Goal: Navigation & Orientation: Find specific page/section

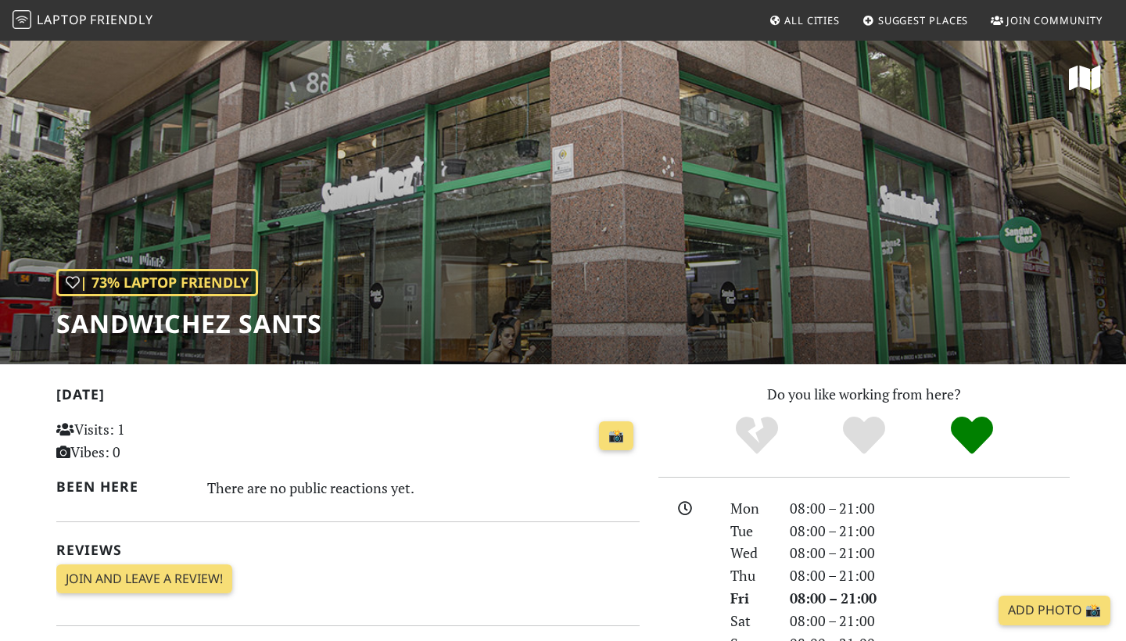
click at [110, 19] on span "Friendly" at bounding box center [121, 19] width 63 height 17
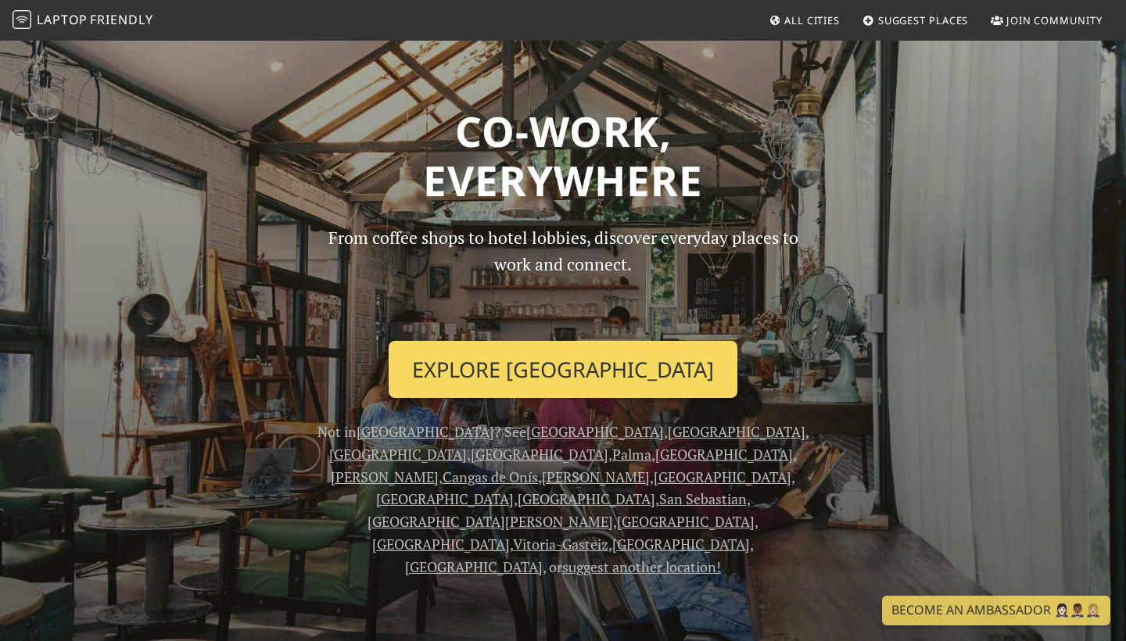
click at [616, 353] on link "Explore Barcelona" at bounding box center [563, 370] width 349 height 58
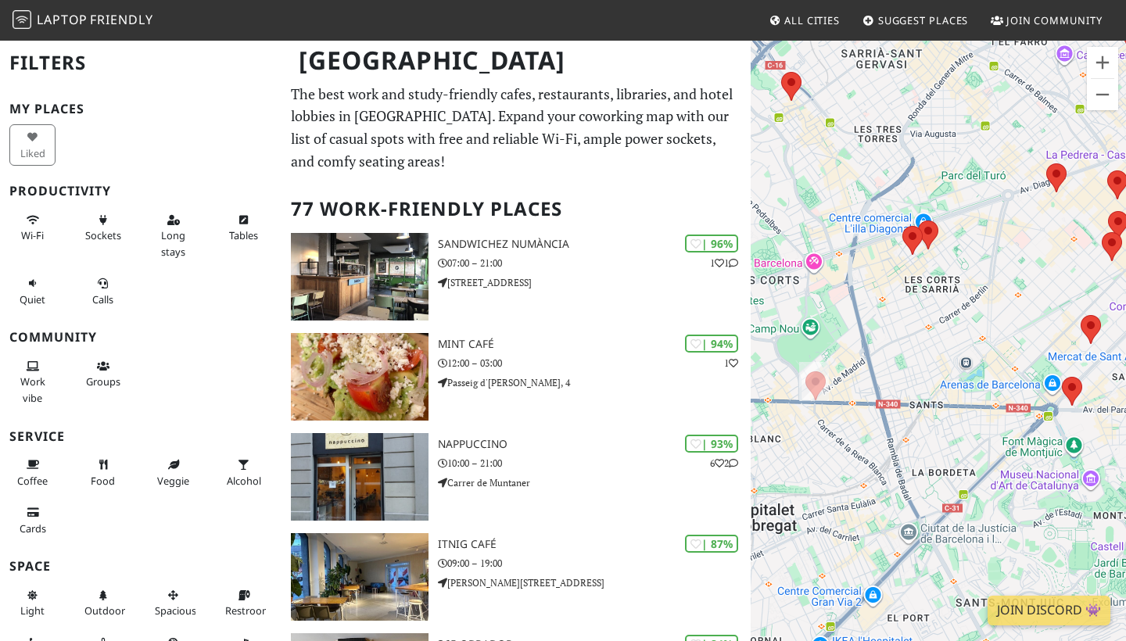
drag, startPoint x: 882, startPoint y: 417, endPoint x: 1024, endPoint y: 429, distance: 142.1
click at [1023, 429] on div "To navigate, press the arrow keys." at bounding box center [938, 359] width 375 height 641
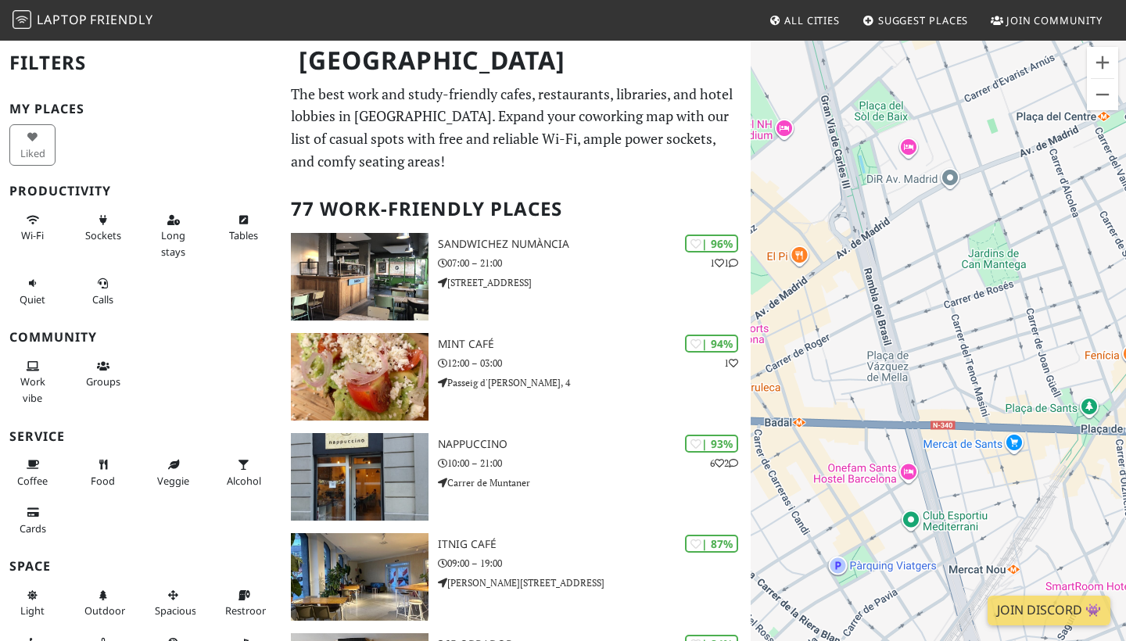
drag, startPoint x: 924, startPoint y: 396, endPoint x: 1049, endPoint y: 359, distance: 130.4
click at [1049, 359] on div "To navigate, press the arrow keys." at bounding box center [938, 359] width 375 height 641
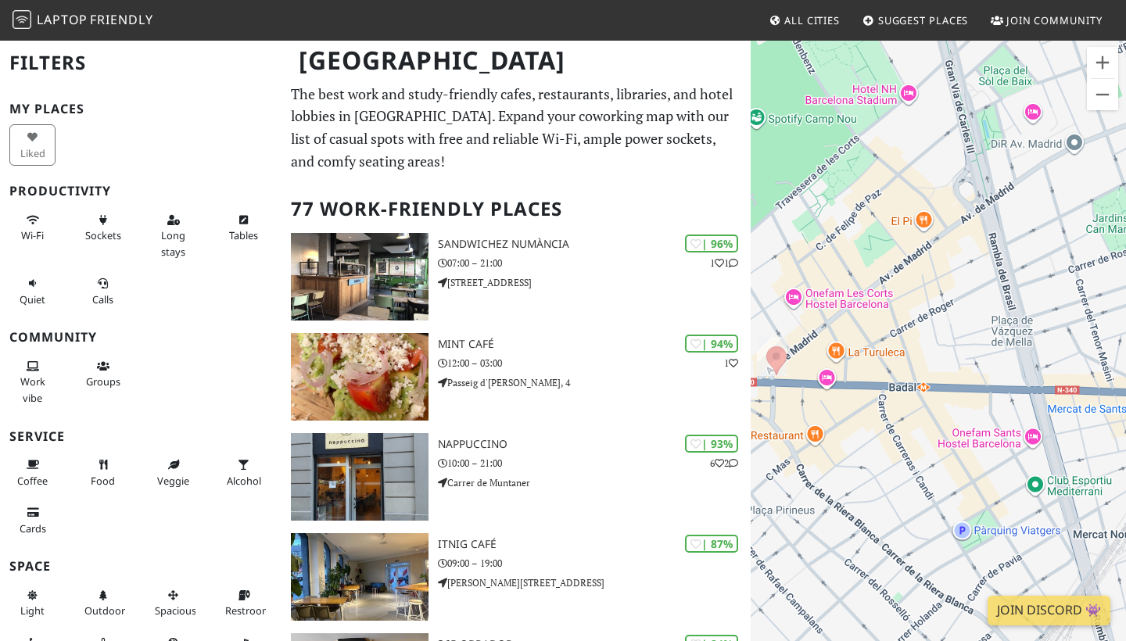
drag, startPoint x: 997, startPoint y: 374, endPoint x: 1125, endPoint y: 340, distance: 132.6
click at [1125, 339] on div "To navigate, press the arrow keys." at bounding box center [938, 359] width 375 height 641
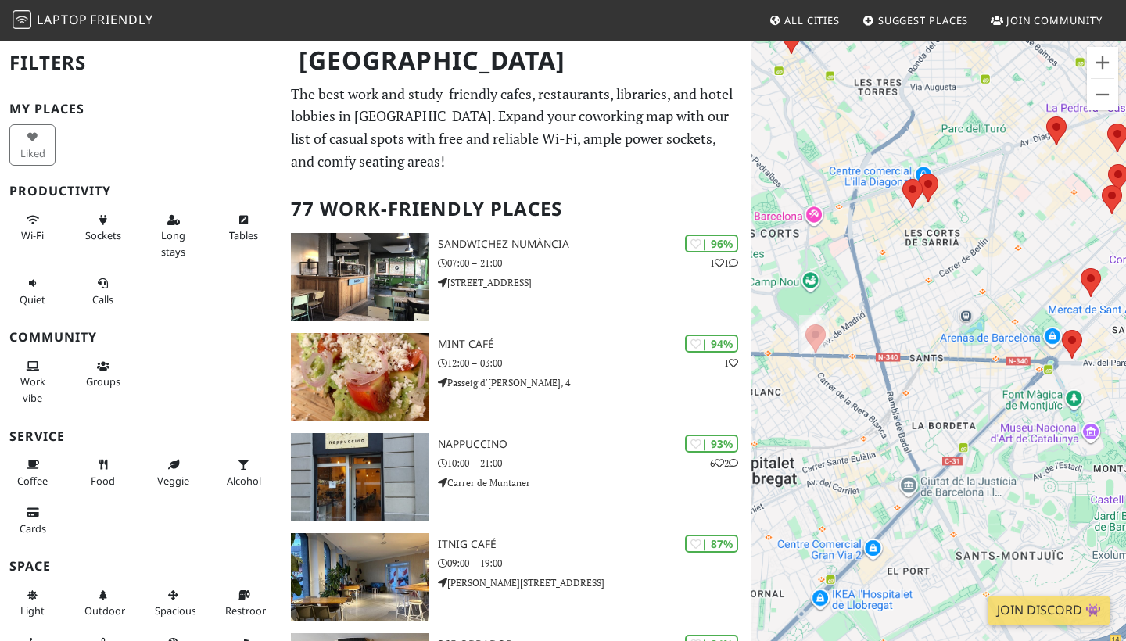
drag, startPoint x: 1049, startPoint y: 354, endPoint x: 880, endPoint y: 357, distance: 169.0
click at [880, 355] on div "To navigate, press the arrow keys." at bounding box center [938, 359] width 375 height 641
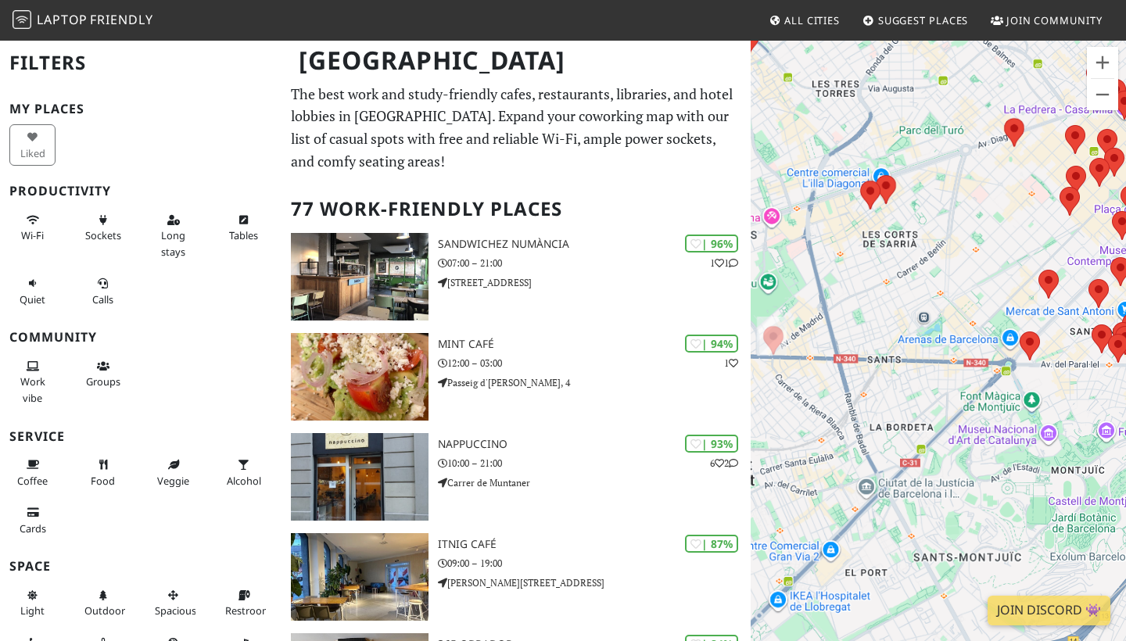
click at [1071, 346] on div "To navigate, press the arrow keys." at bounding box center [938, 359] width 375 height 641
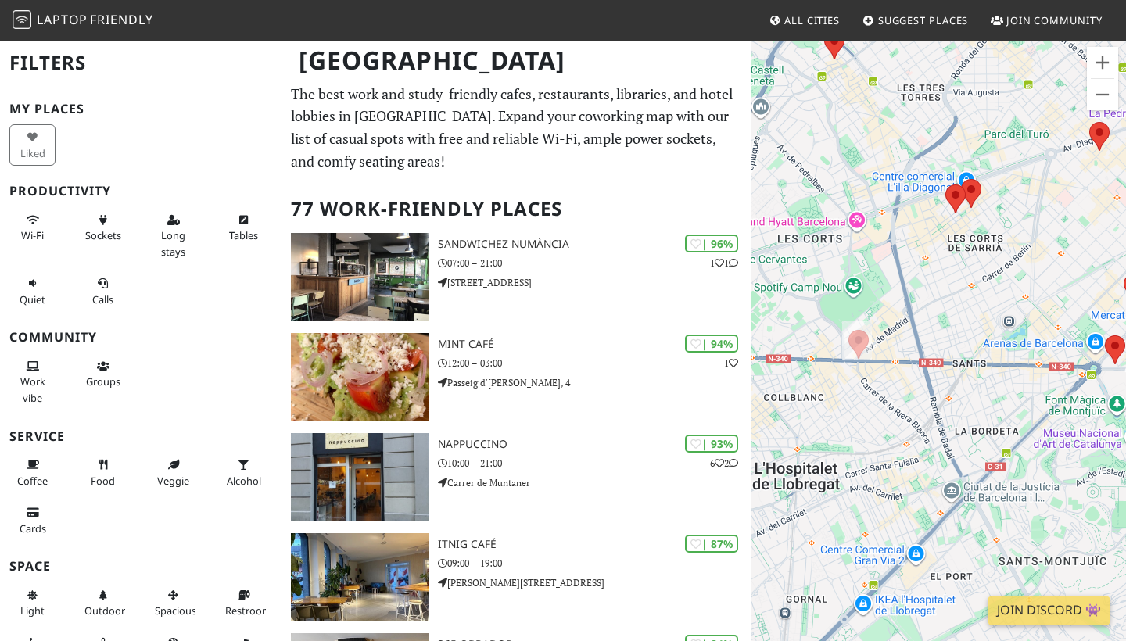
drag, startPoint x: 891, startPoint y: 257, endPoint x: 1063, endPoint y: 260, distance: 172.1
click at [1064, 260] on div "To navigate, press the arrow keys." at bounding box center [938, 359] width 375 height 641
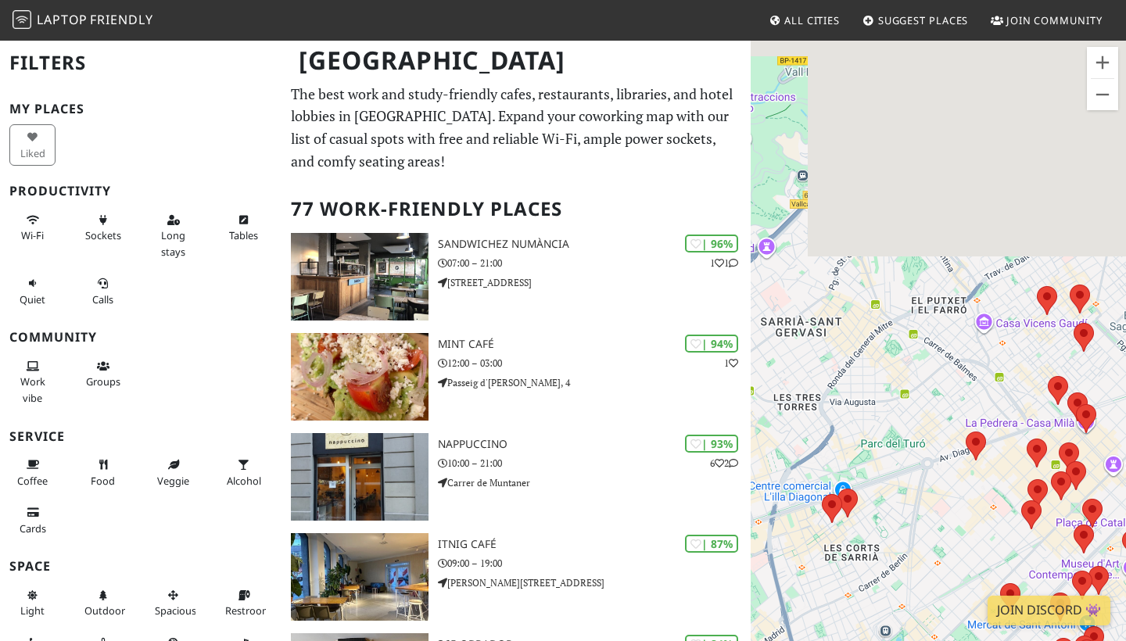
drag, startPoint x: 983, startPoint y: 181, endPoint x: 856, endPoint y: 516, distance: 358.2
click at [856, 516] on div "To navigate, press the arrow keys." at bounding box center [938, 359] width 375 height 641
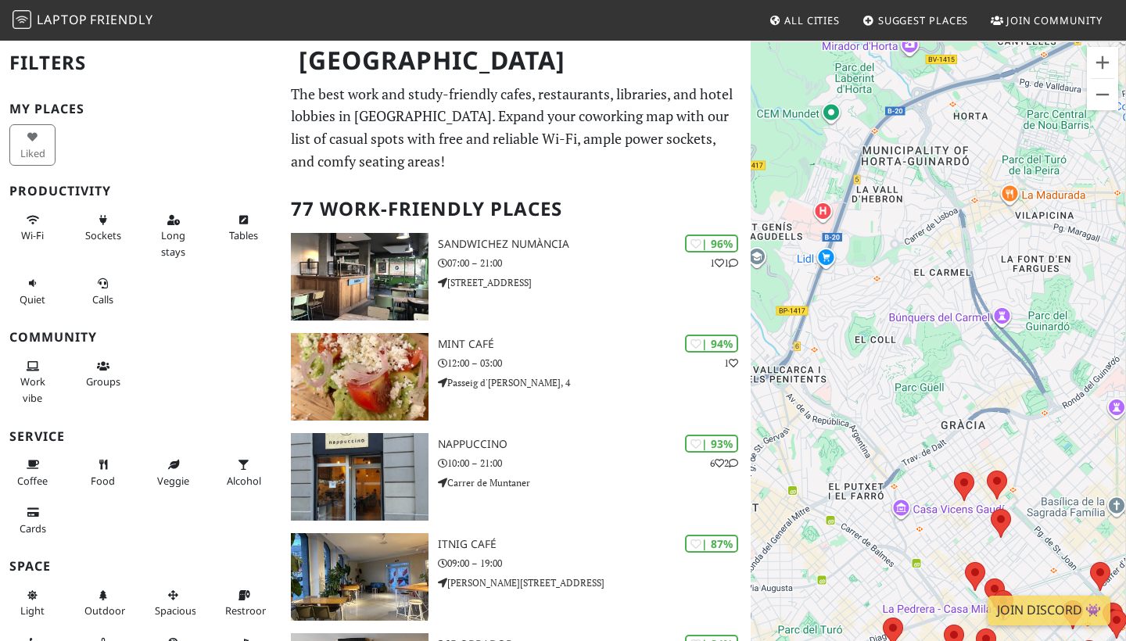
drag, startPoint x: 894, startPoint y: 449, endPoint x: 812, endPoint y: 619, distance: 189.3
click at [813, 621] on div "To navigate, press the arrow keys." at bounding box center [938, 359] width 375 height 641
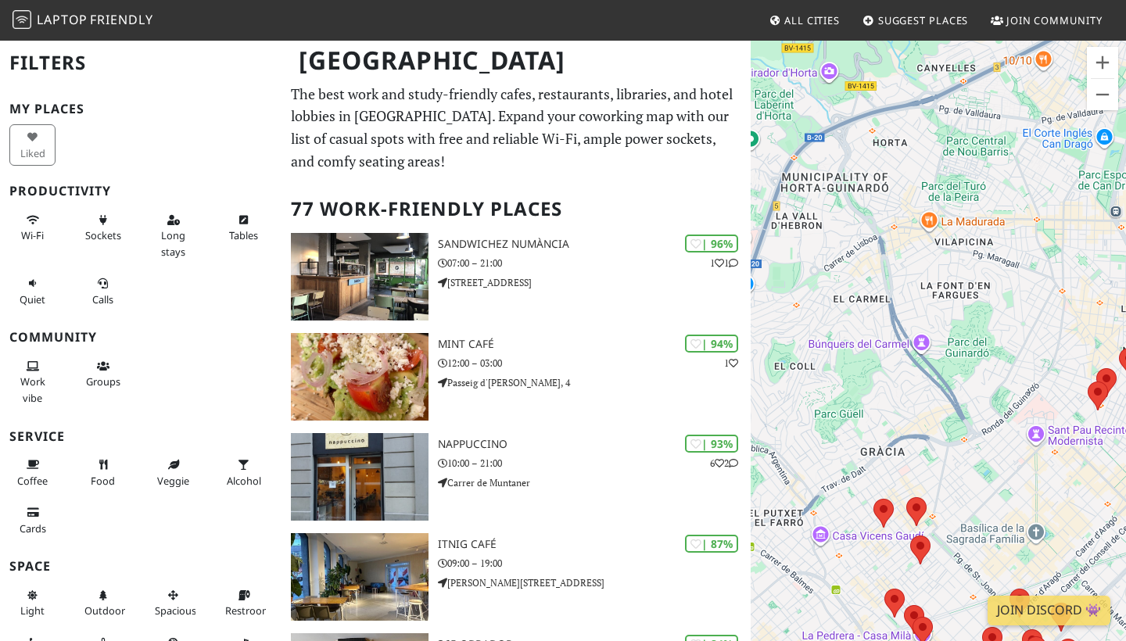
drag, startPoint x: 916, startPoint y: 432, endPoint x: 830, endPoint y: 454, distance: 89.0
click at [830, 454] on div "To navigate, press the arrow keys." at bounding box center [938, 359] width 375 height 641
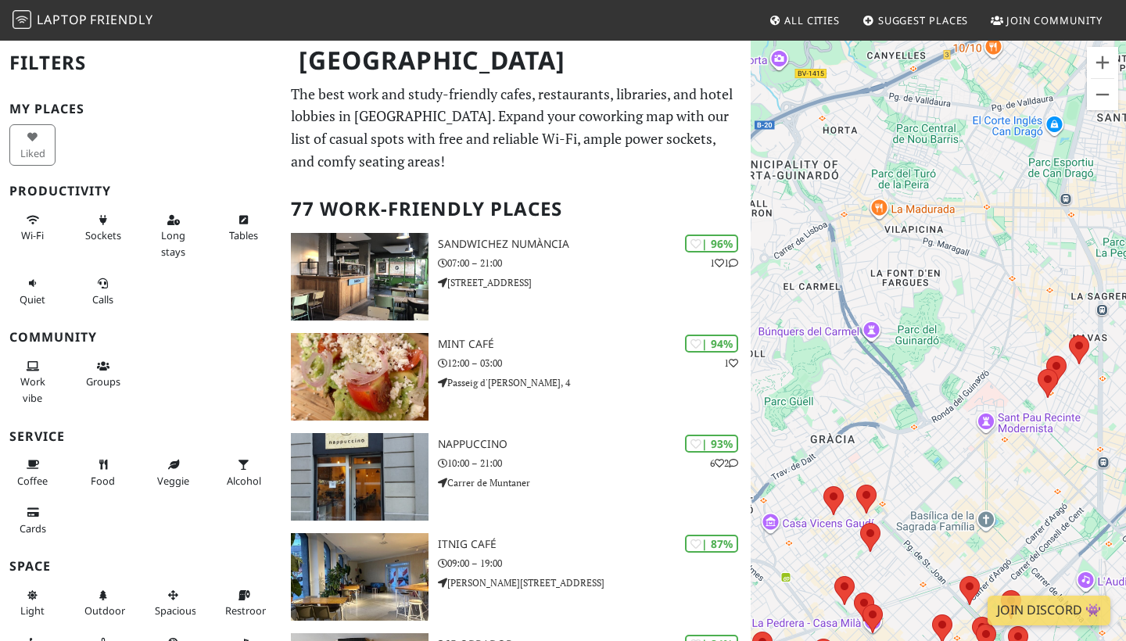
drag, startPoint x: 931, startPoint y: 399, endPoint x: 861, endPoint y: 370, distance: 75.4
click at [859, 368] on div "To navigate, press the arrow keys." at bounding box center [938, 359] width 375 height 641
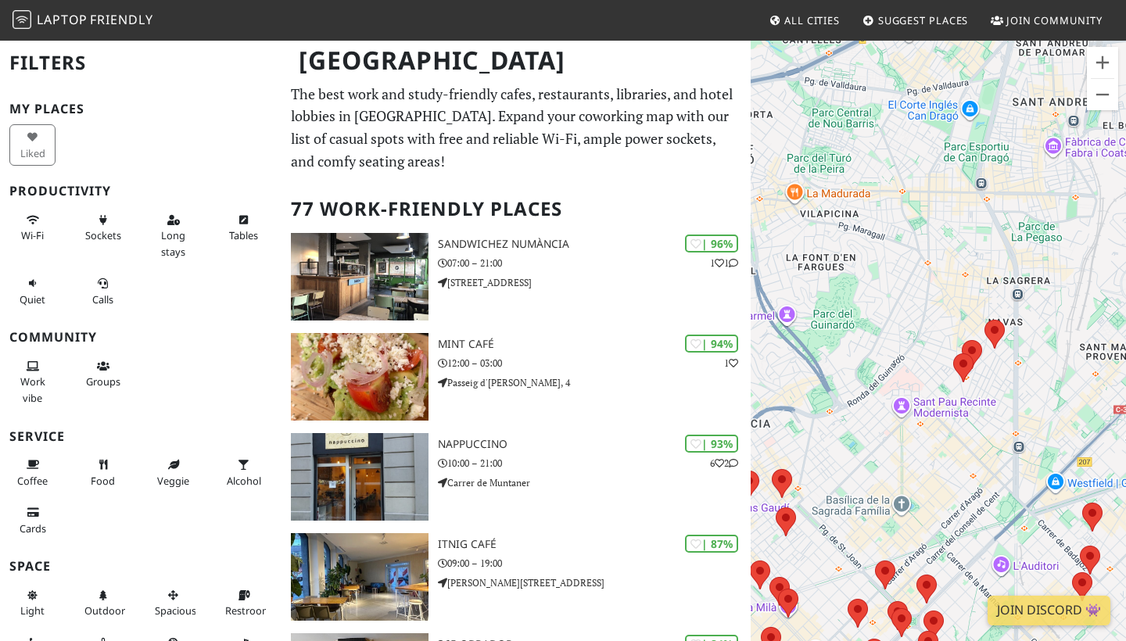
click at [973, 356] on img at bounding box center [963, 368] width 20 height 29
click at [962, 340] on area at bounding box center [962, 340] width 0 height 0
click at [964, 308] on div at bounding box center [958, 301] width 143 height 38
click at [962, 320] on link "[GEOGRAPHIC_DATA] – [PERSON_NAME]" at bounding box center [977, 326] width 181 height 12
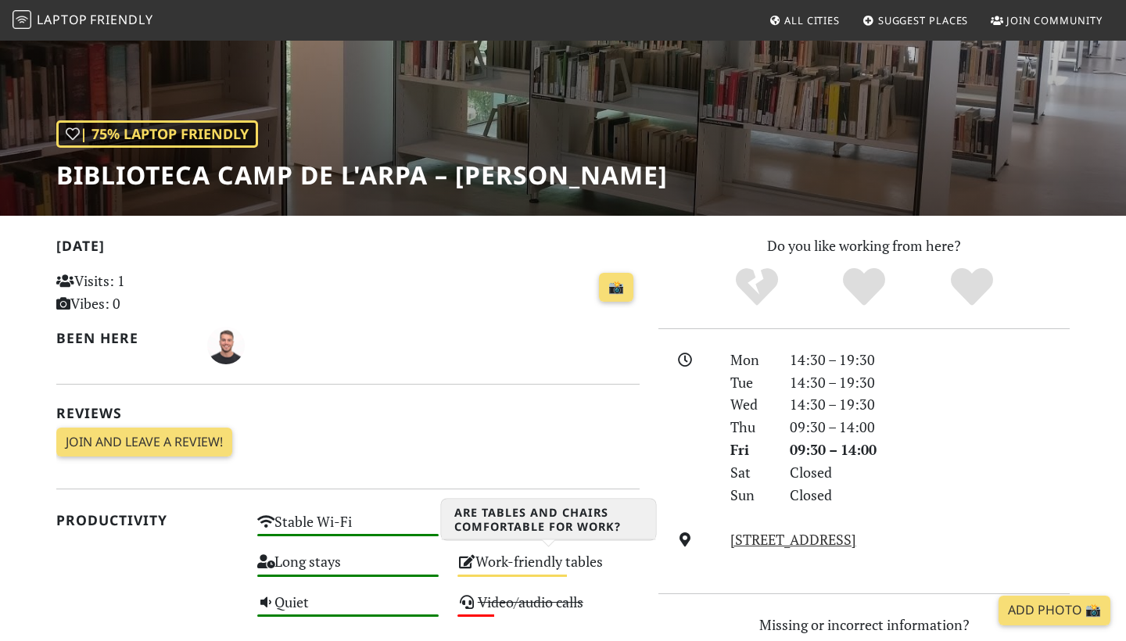
scroll to position [94, 0]
